Goal: Information Seeking & Learning: Understand process/instructions

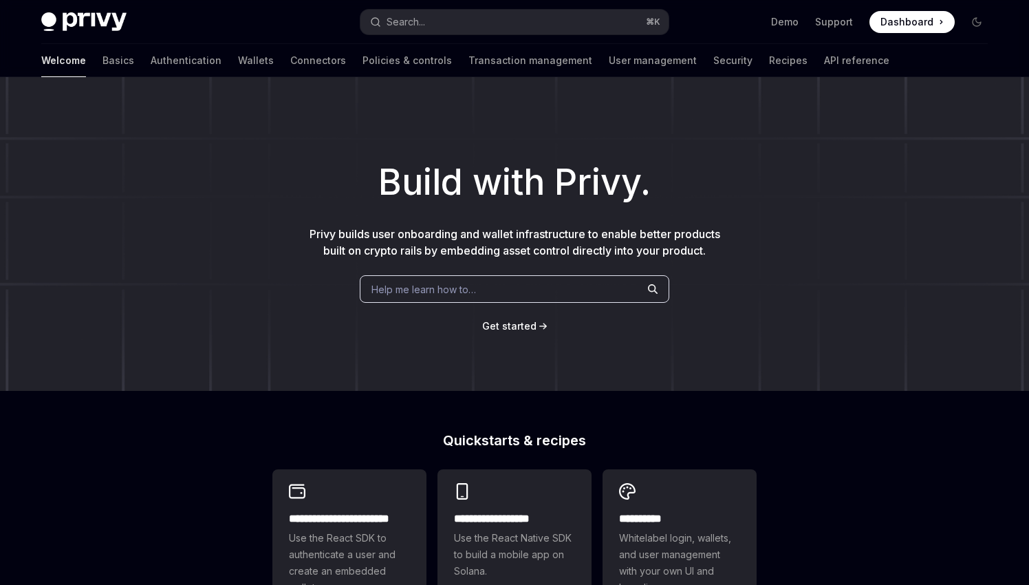
click at [162, 56] on div "Welcome Basics Authentication Wallets Connectors Policies & controls Transactio…" at bounding box center [465, 60] width 848 height 33
click at [238, 58] on link "Wallets" at bounding box center [256, 60] width 36 height 33
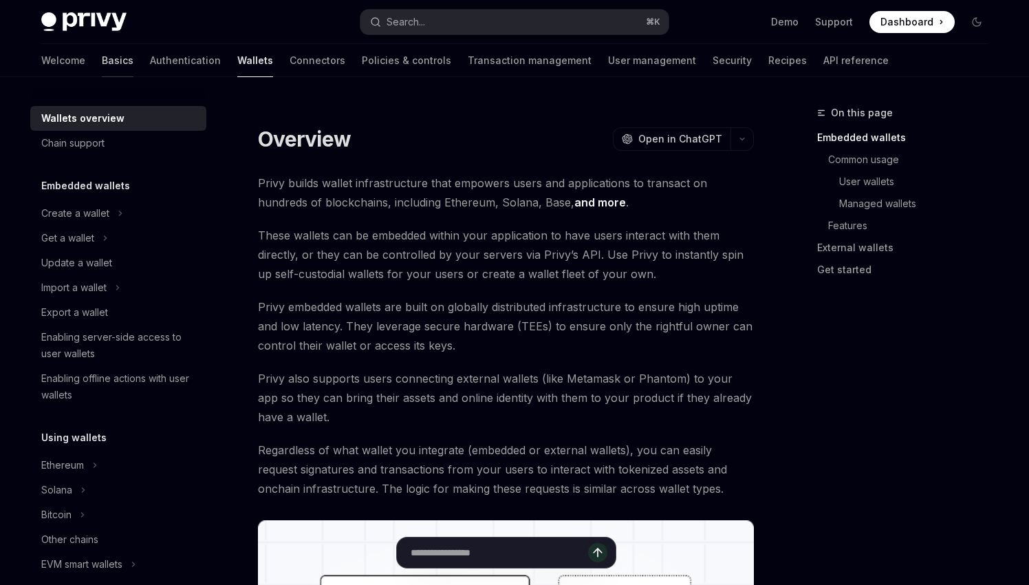
click at [102, 56] on link "Basics" at bounding box center [118, 60] width 32 height 33
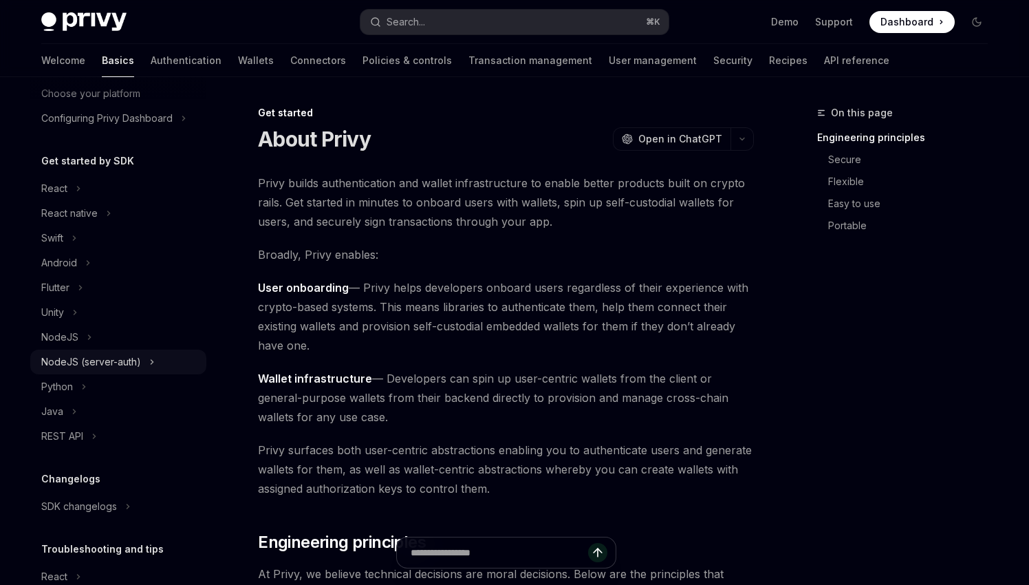
scroll to position [99, 0]
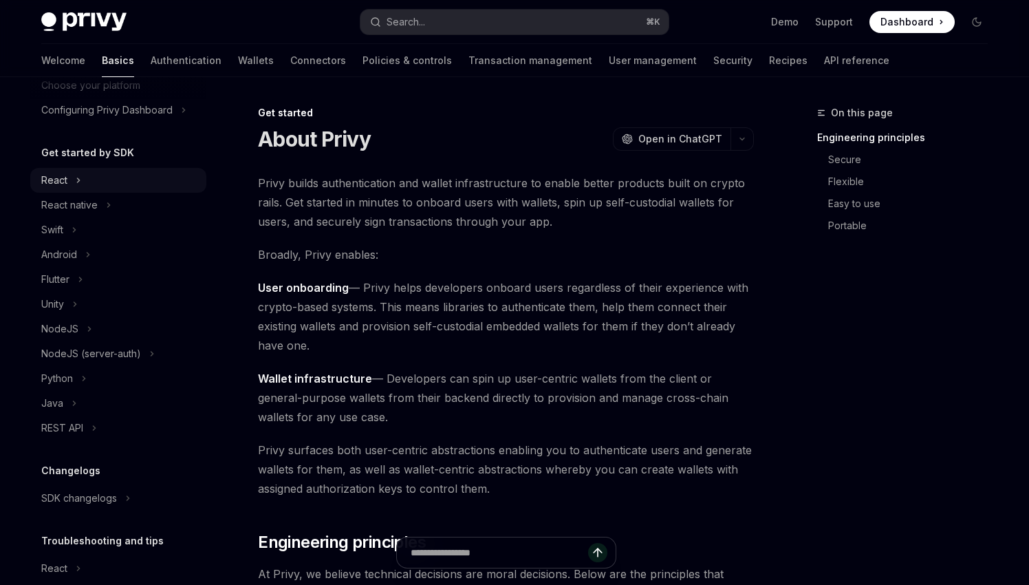
click at [69, 176] on div "React" at bounding box center [118, 180] width 176 height 25
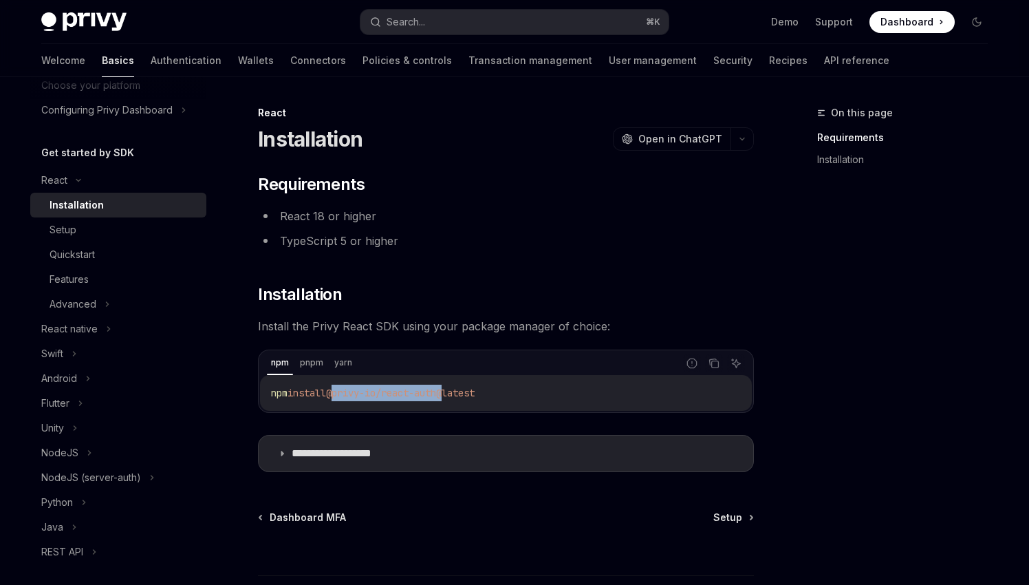
drag, startPoint x: 340, startPoint y: 389, endPoint x: 457, endPoint y: 389, distance: 116.9
click at [457, 389] on span "@privy-io/react-auth@latest" at bounding box center [400, 393] width 149 height 12
copy span "@privy-io/react-auth"
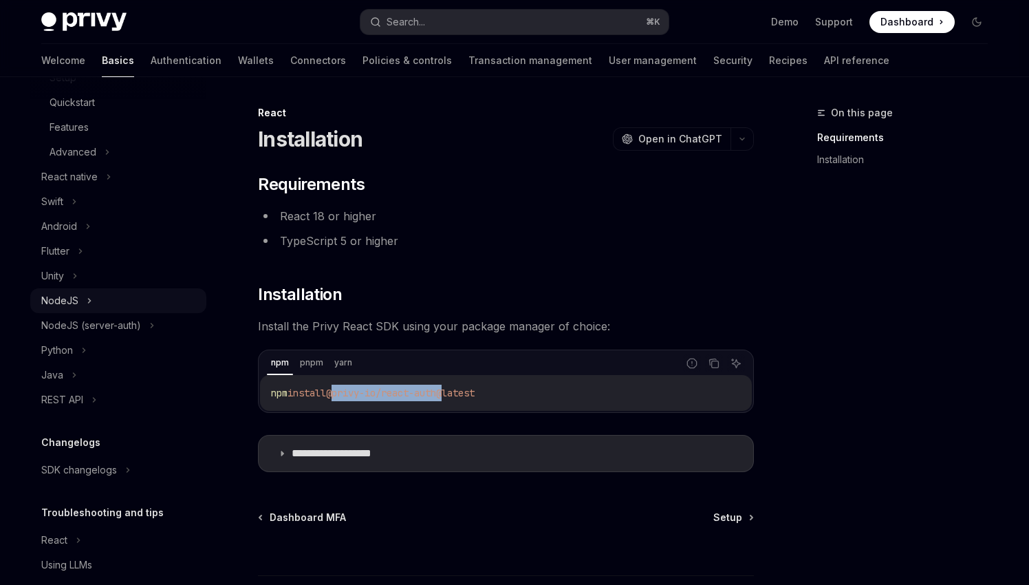
scroll to position [261, 0]
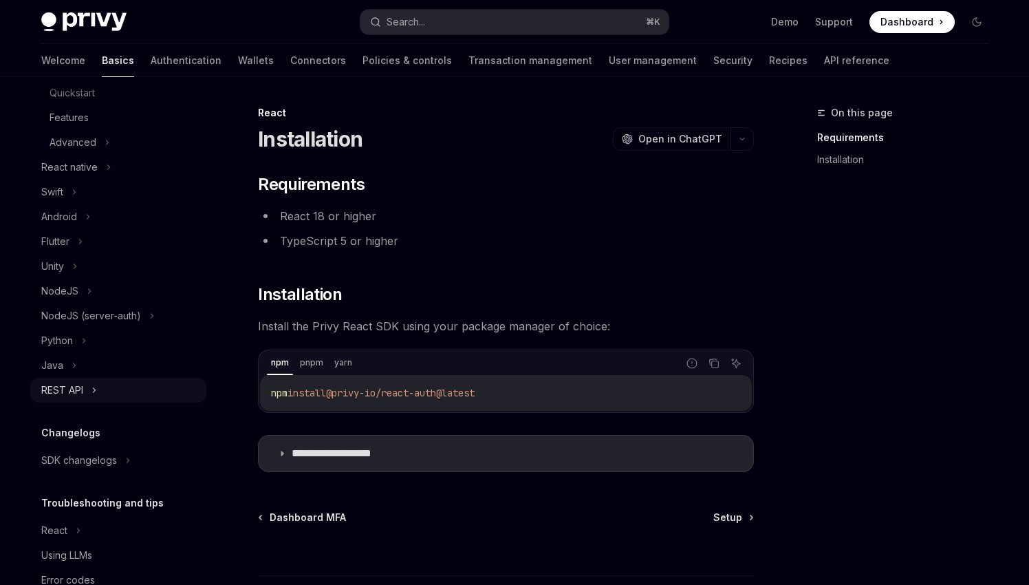
click at [83, 384] on div "REST API" at bounding box center [62, 390] width 42 height 17
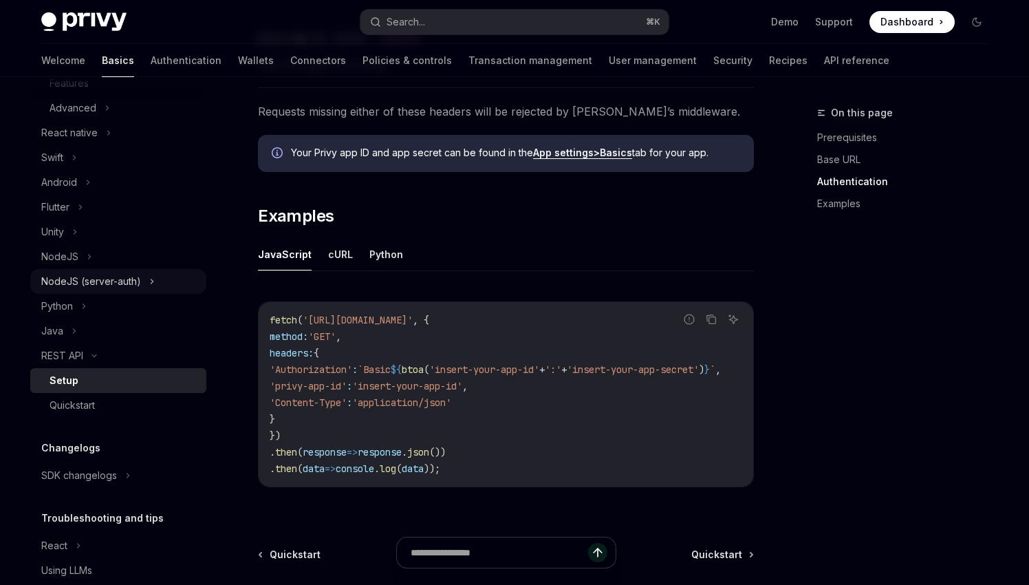
scroll to position [296, 0]
click at [106, 394] on link "Quickstart" at bounding box center [118, 404] width 176 height 25
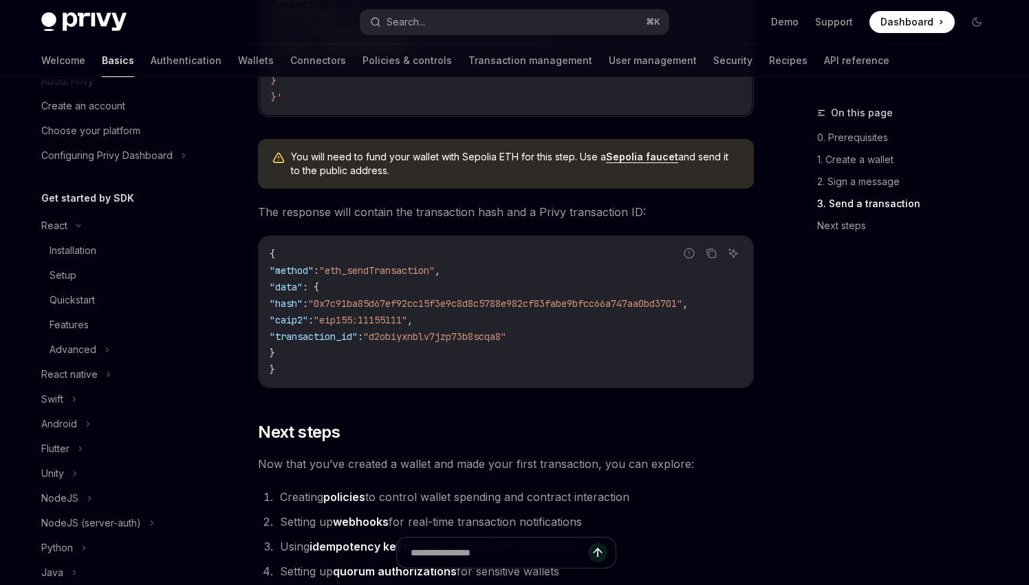
scroll to position [37, 0]
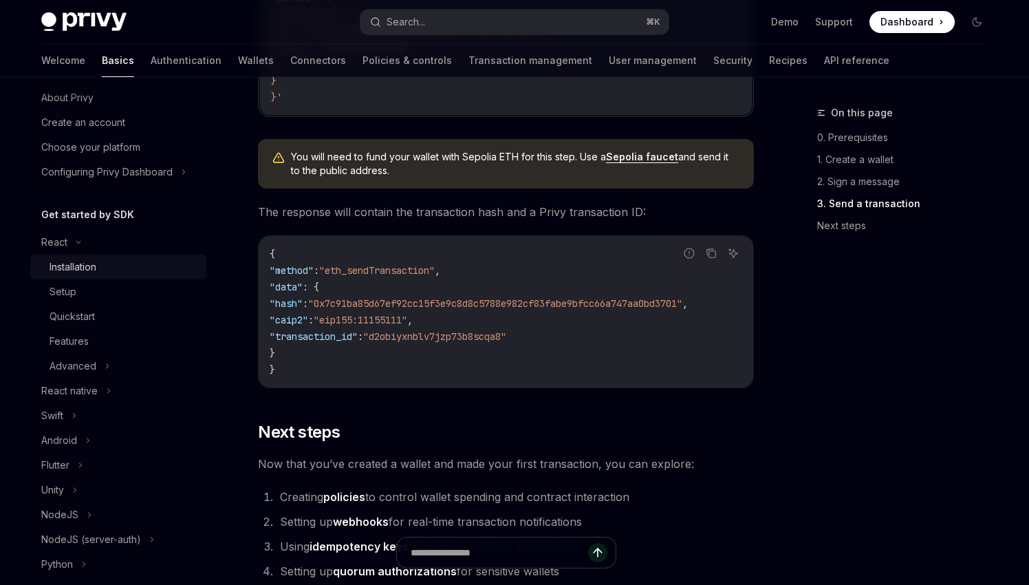
click at [83, 265] on div "Installation" at bounding box center [73, 267] width 47 height 17
type textarea "*"
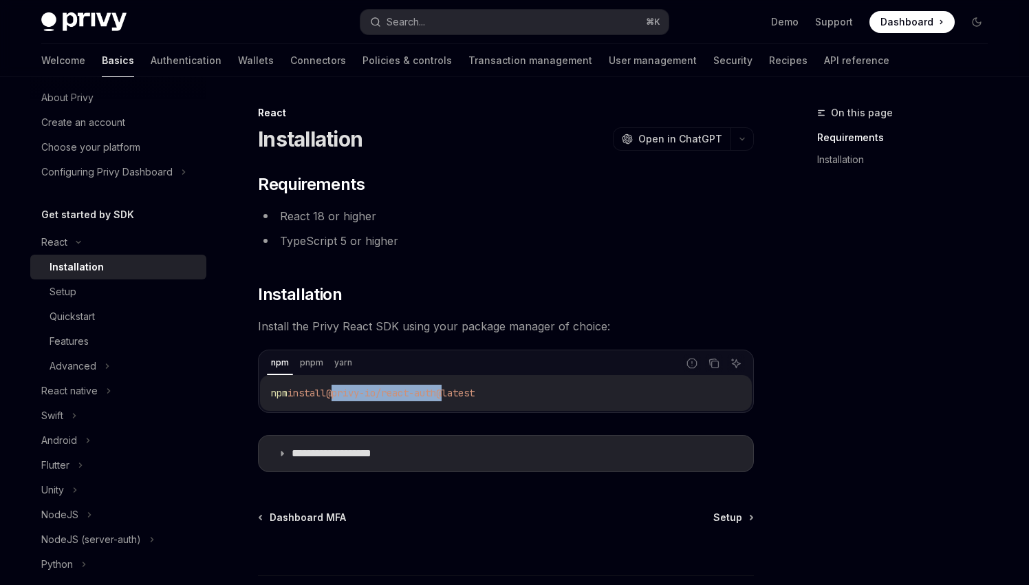
drag, startPoint x: 342, startPoint y: 391, endPoint x: 457, endPoint y: 390, distance: 114.9
click at [457, 390] on span "@privy-io/react-auth@latest" at bounding box center [400, 393] width 149 height 12
copy span "@privy-io/react-auth"
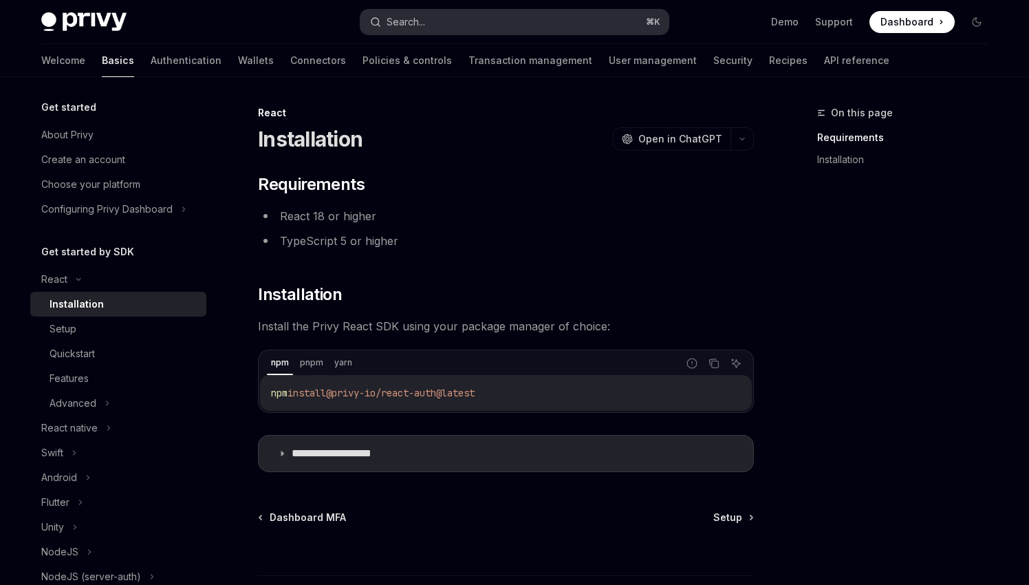
click at [436, 30] on button "Search... ⌘ K" at bounding box center [514, 22] width 308 height 25
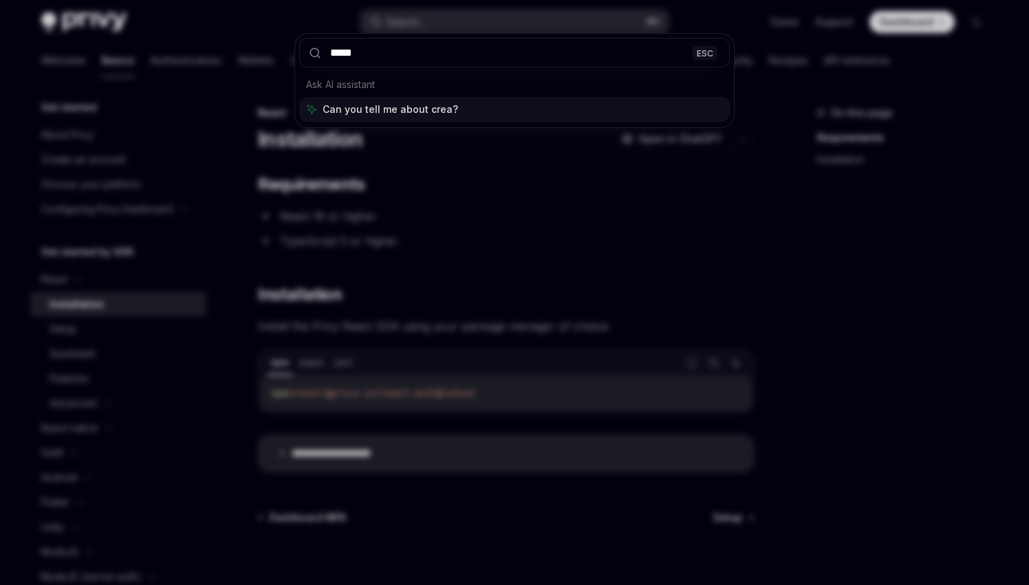
type input "******"
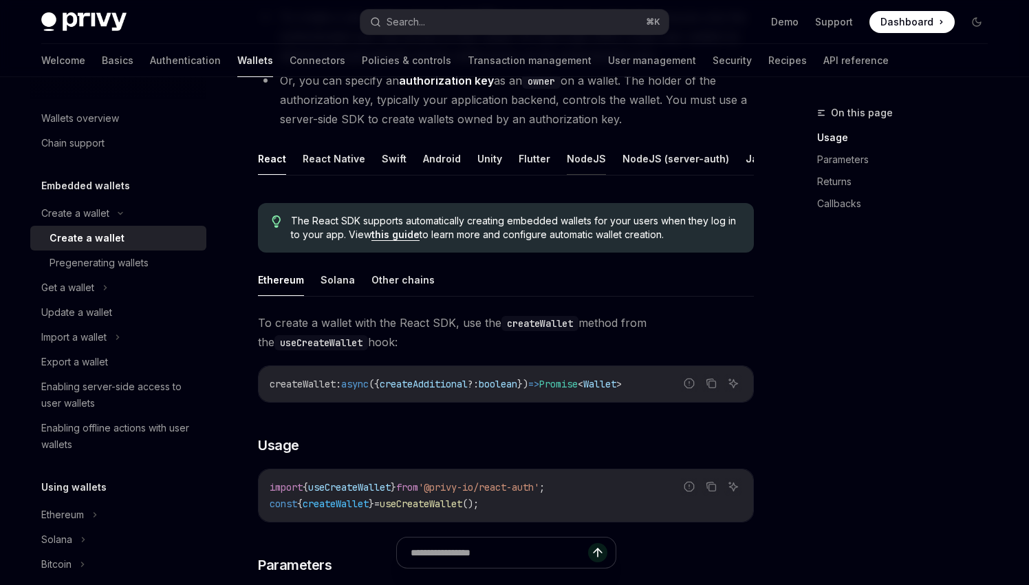
click at [579, 158] on button "NodeJS" at bounding box center [586, 158] width 39 height 32
type textarea "*"
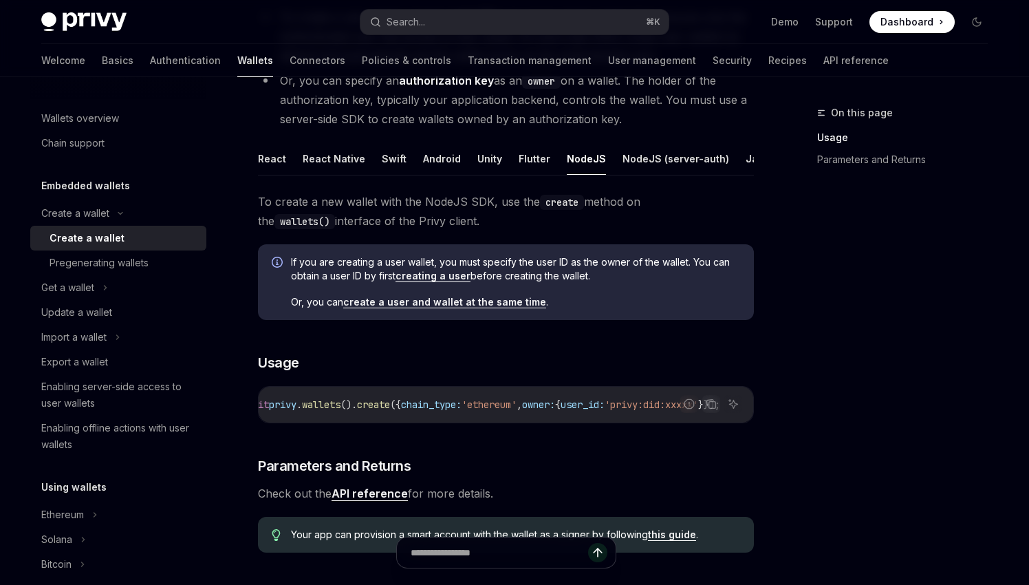
scroll to position [0, 277]
